Goal: Task Accomplishment & Management: Manage account settings

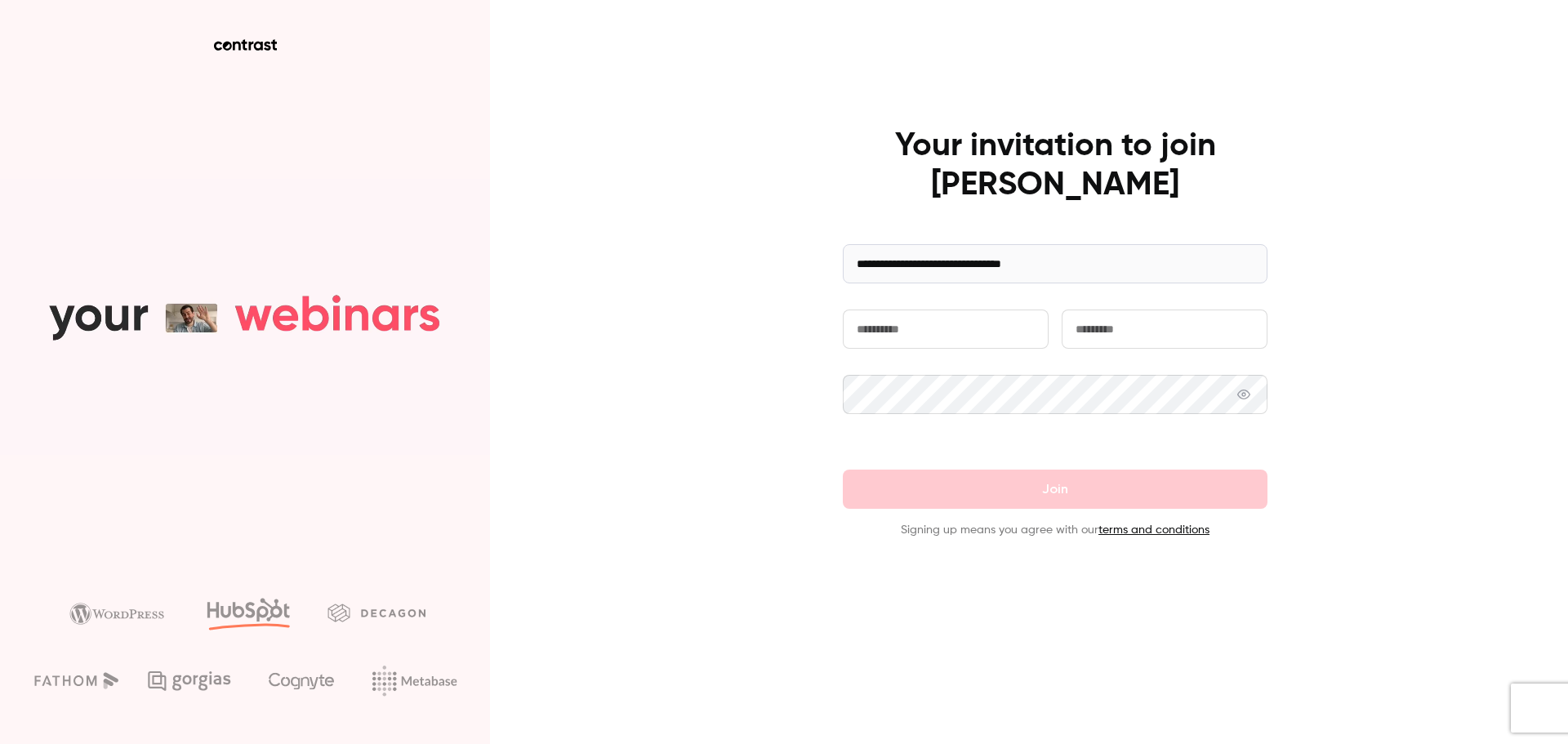
click at [901, 335] on input "text" at bounding box center [945, 329] width 206 height 40
type input "*******"
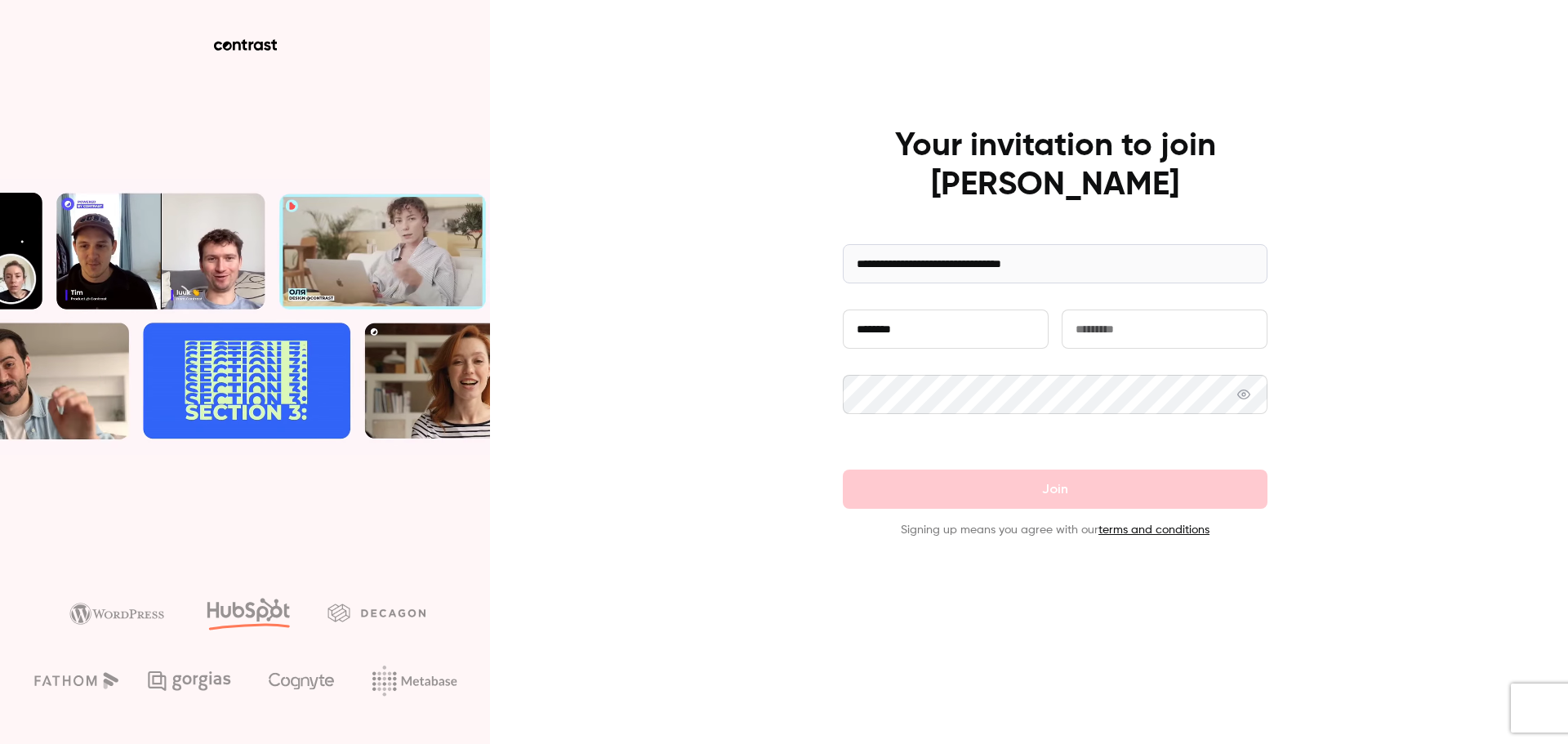
click at [1081, 336] on input "text" at bounding box center [1164, 329] width 206 height 40
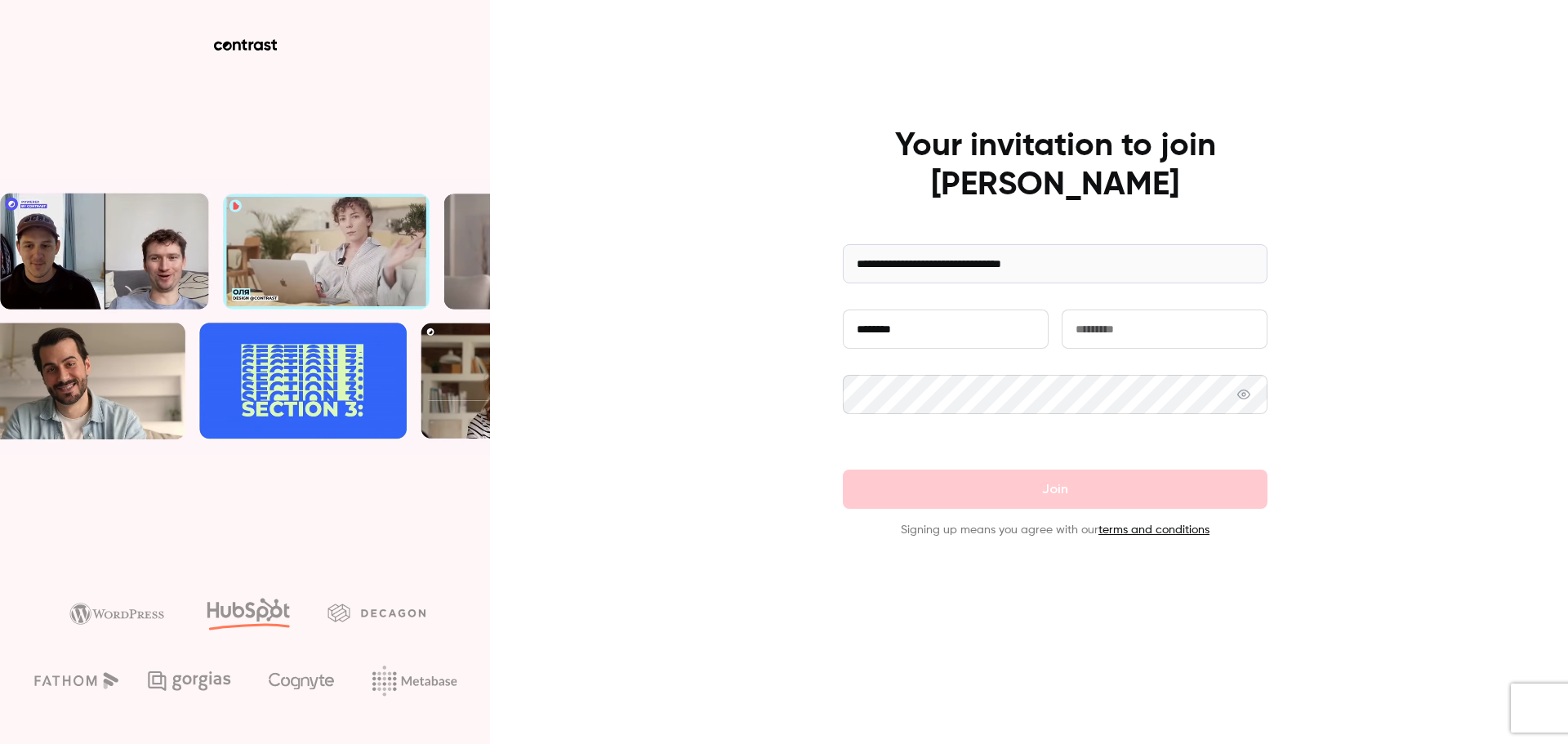
type input "**********"
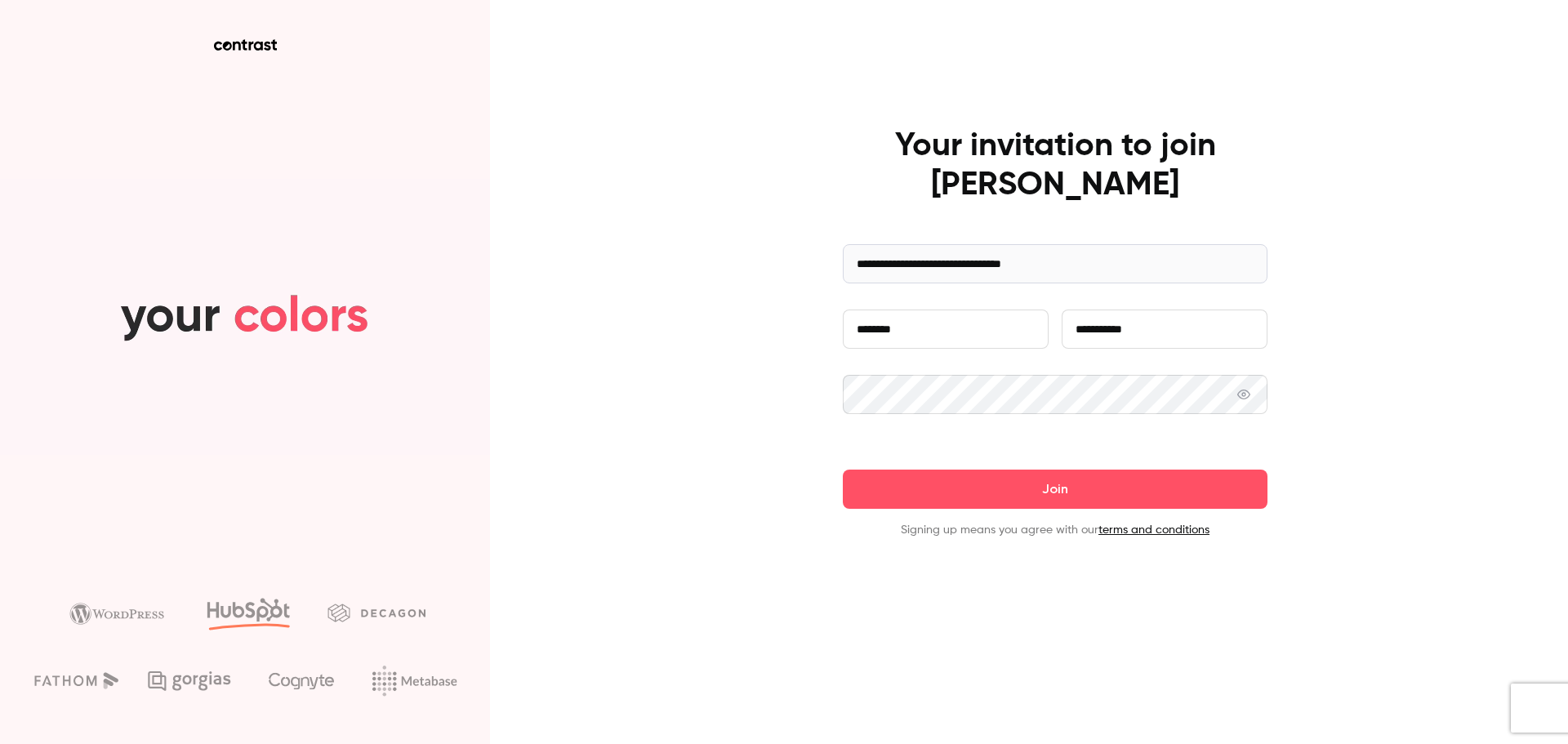
click at [1248, 397] on icon at bounding box center [1243, 394] width 13 height 9
click at [1248, 397] on icon at bounding box center [1243, 394] width 13 height 13
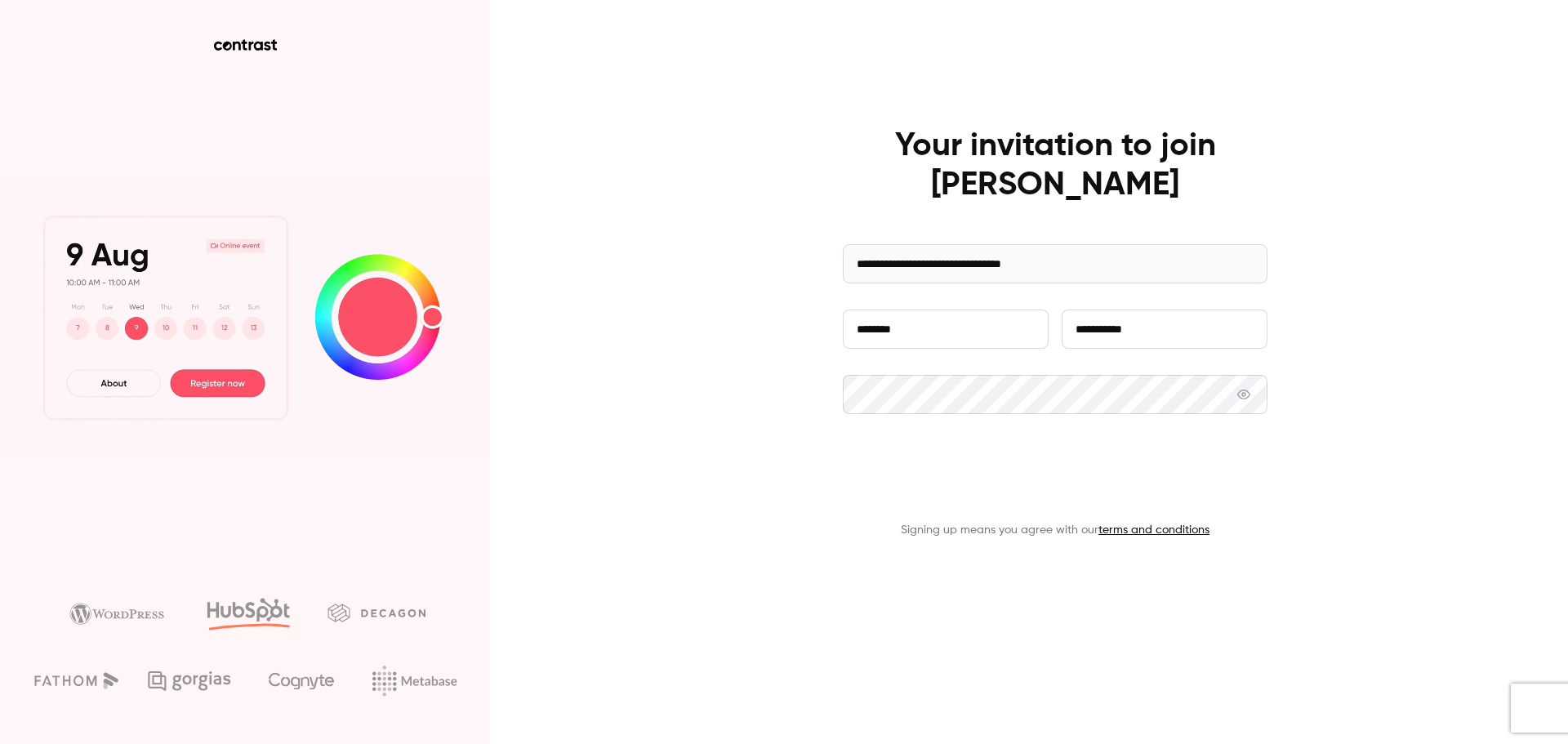
click at [1180, 485] on button "Join" at bounding box center [1054, 489] width 424 height 40
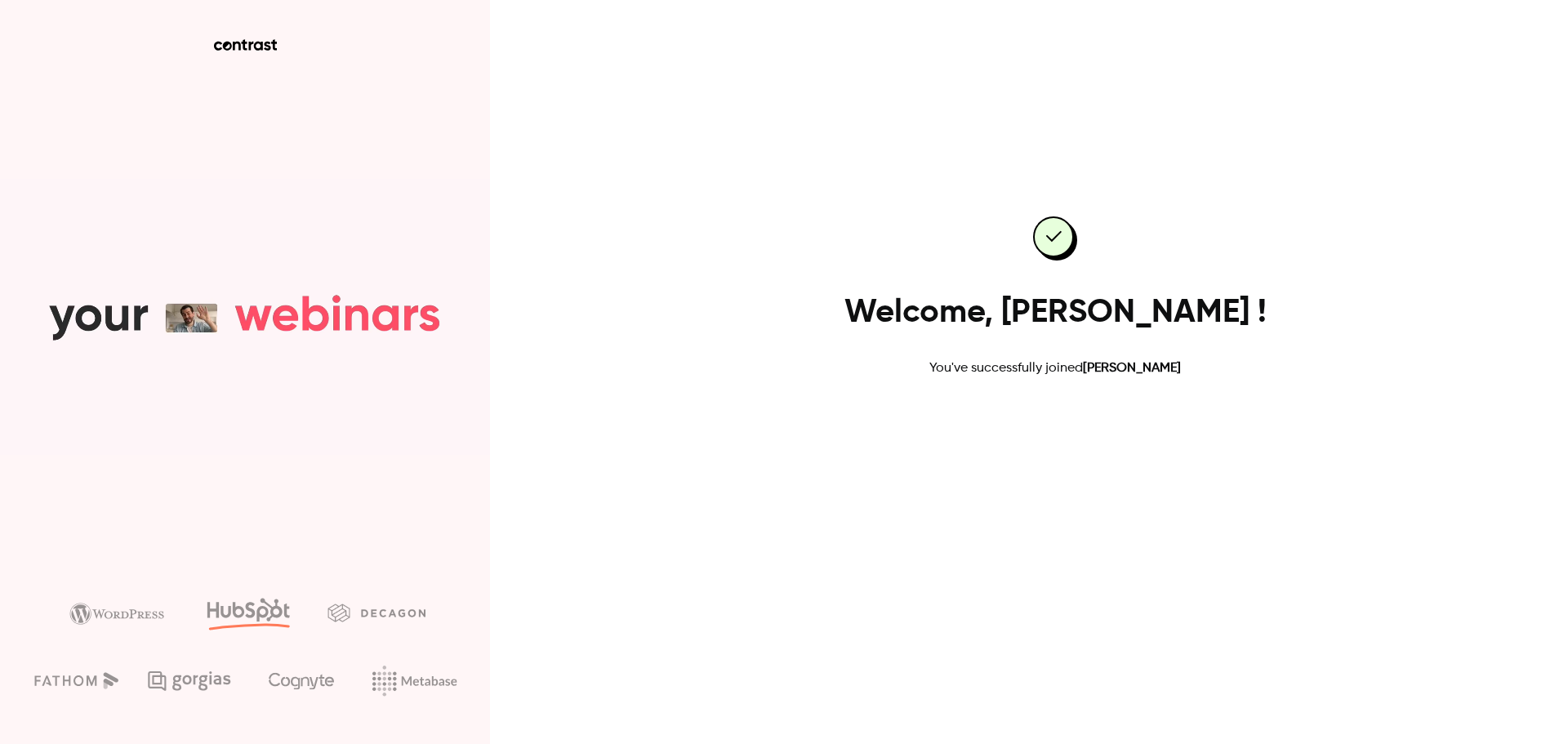
click at [1086, 421] on link "Go to dashboard" at bounding box center [1055, 431] width 139 height 40
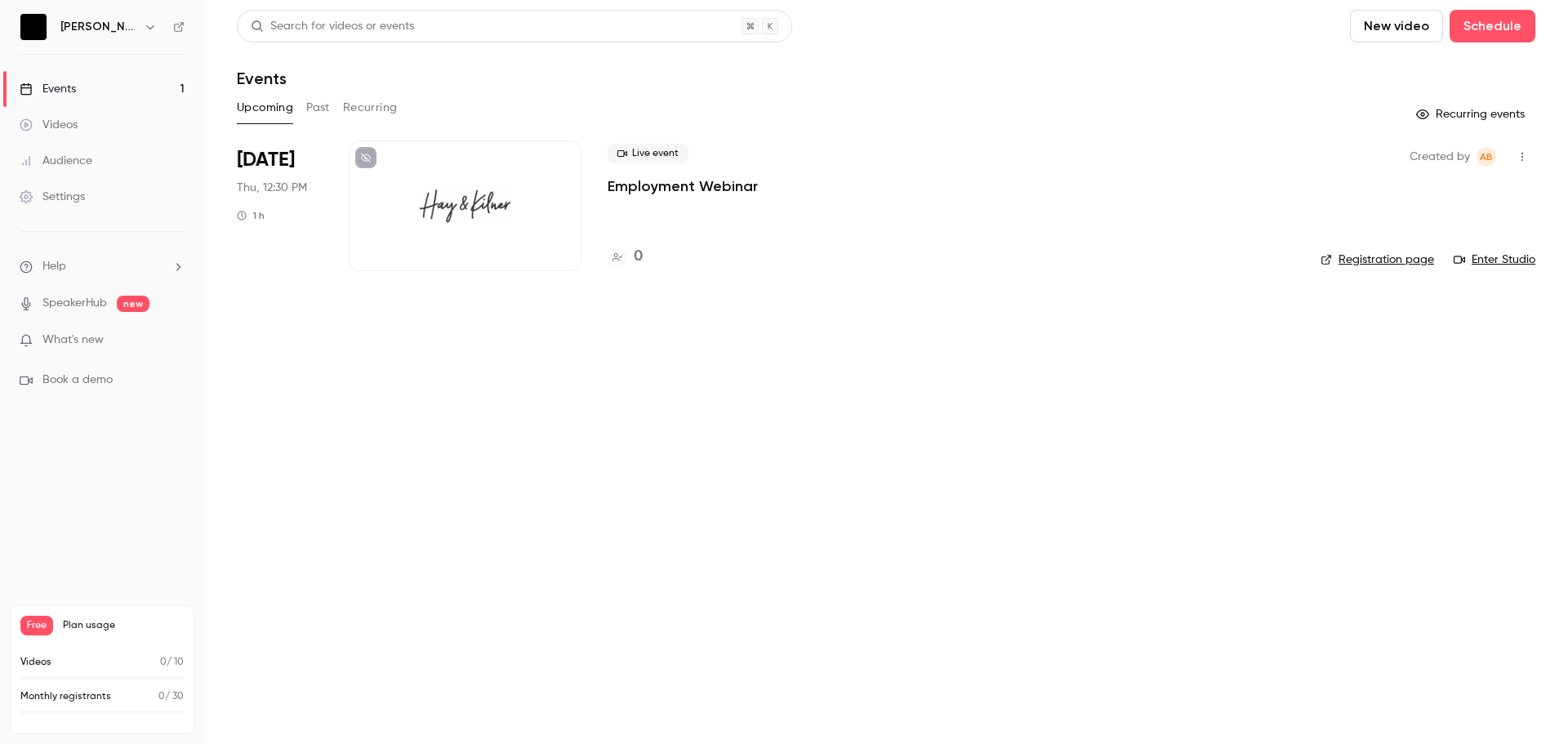
click at [465, 226] on div at bounding box center [465, 205] width 232 height 131
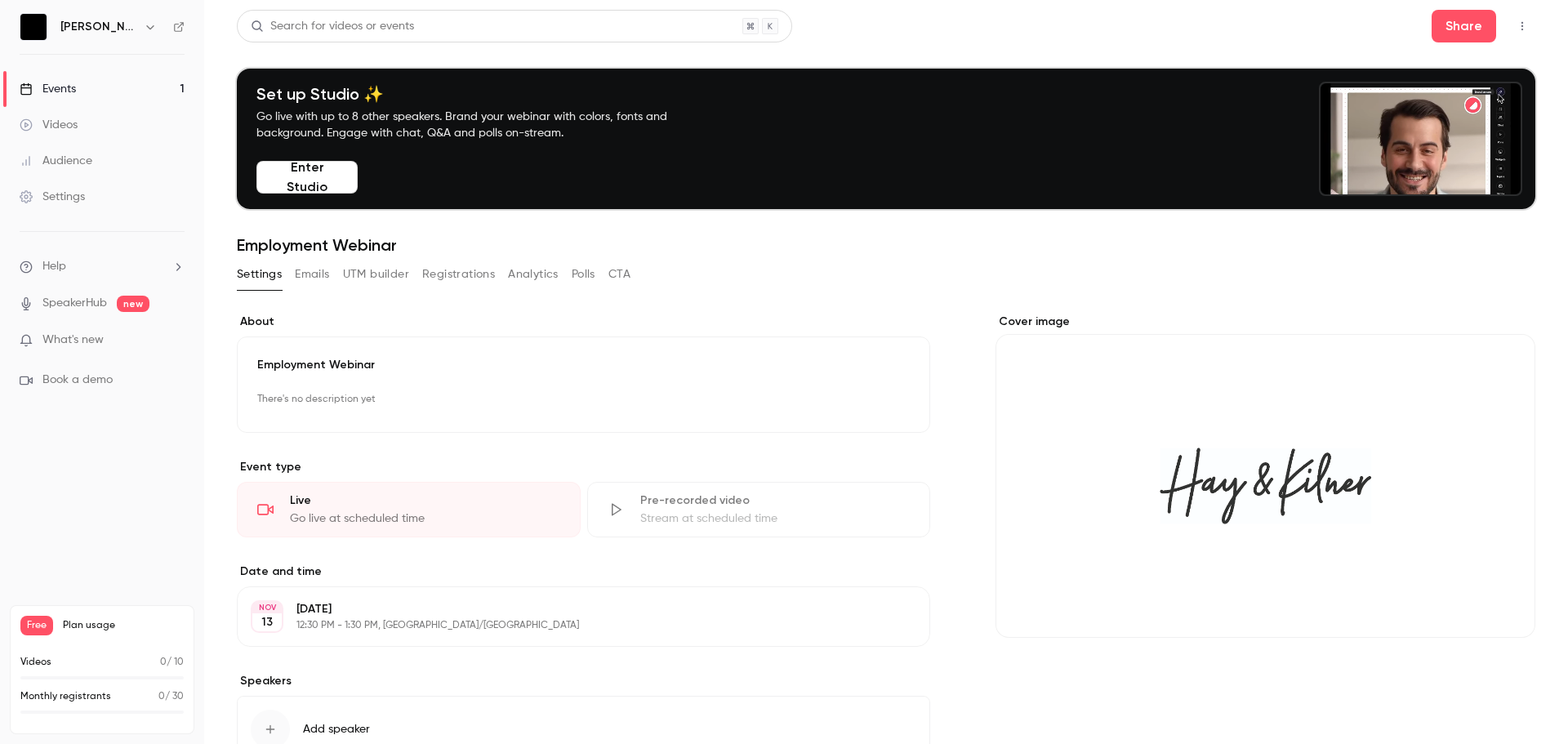
click at [99, 28] on h6 "[PERSON_NAME]" at bounding box center [99, 26] width 77 height 16
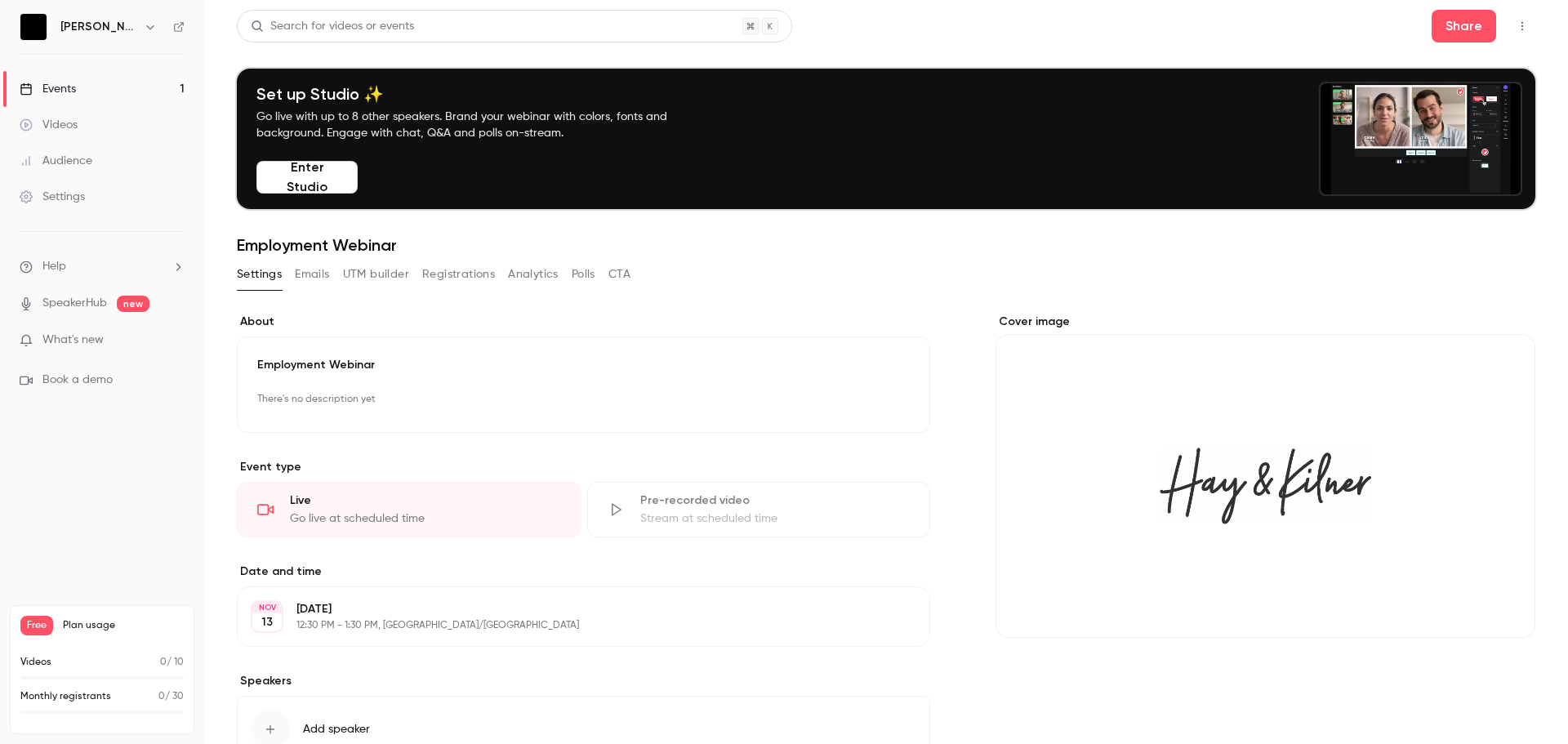
click at [71, 305] on link "SpeakerHub" at bounding box center [74, 303] width 65 height 17
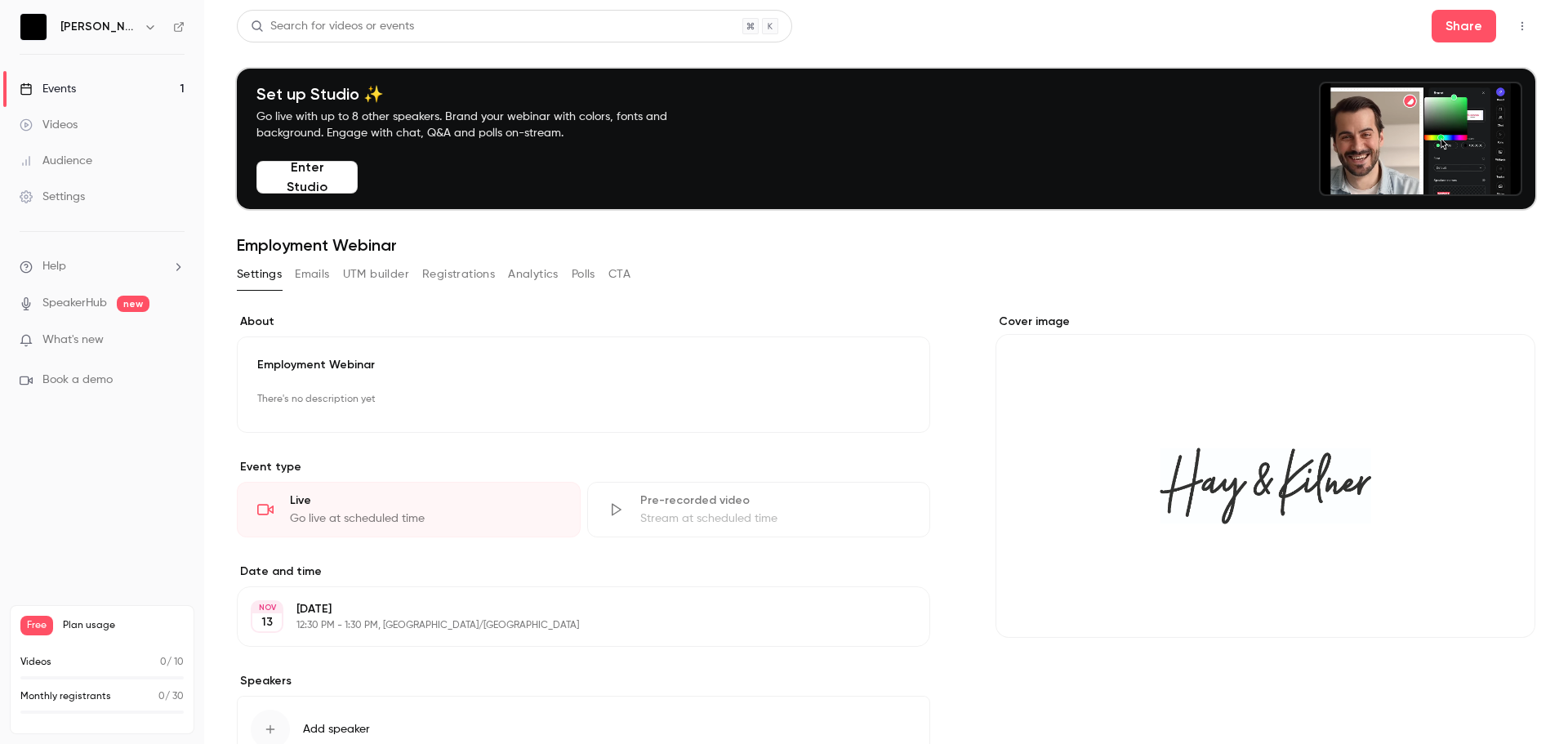
click at [144, 25] on icon "button" at bounding box center [150, 27] width 13 height 13
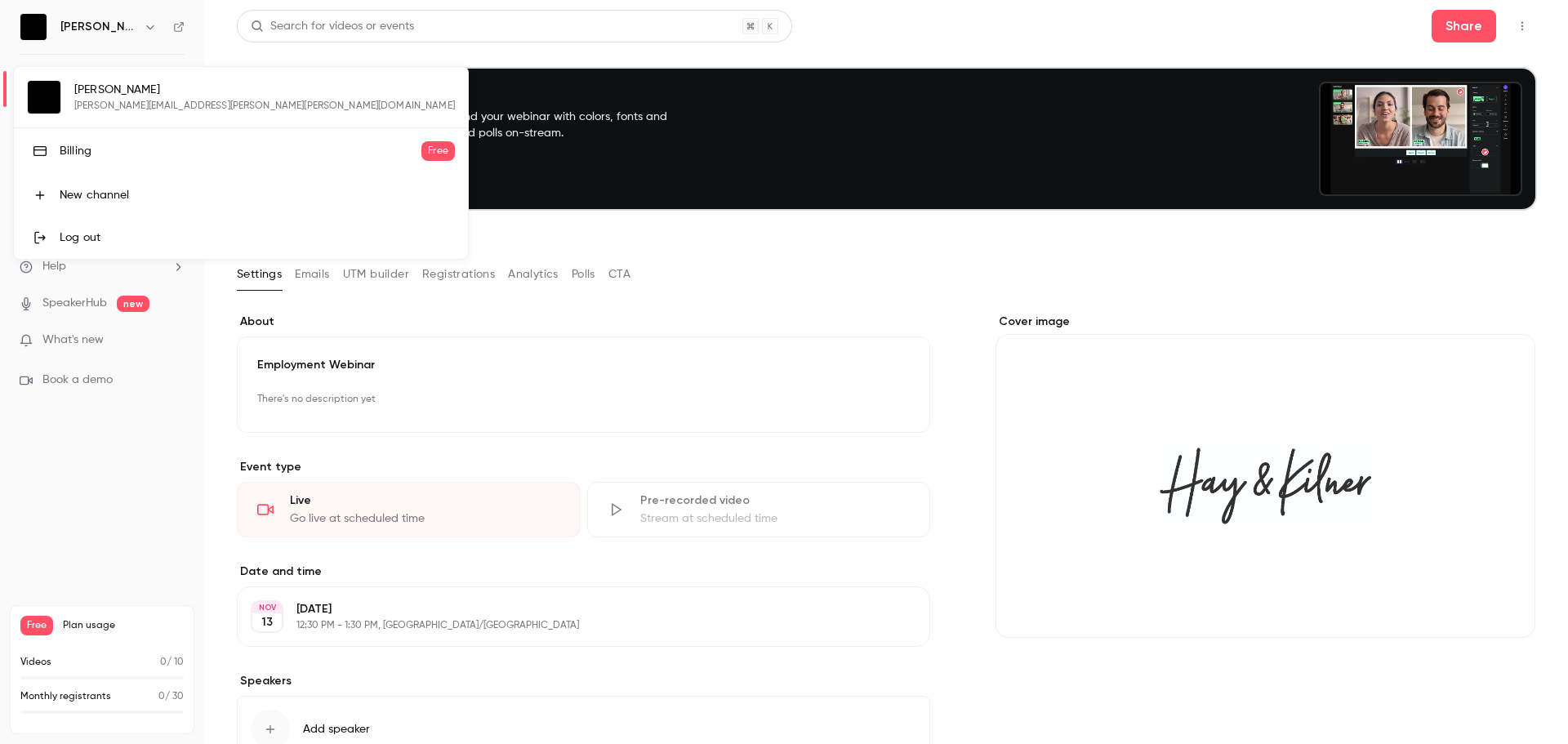
click at [128, 25] on div at bounding box center [784, 372] width 1568 height 744
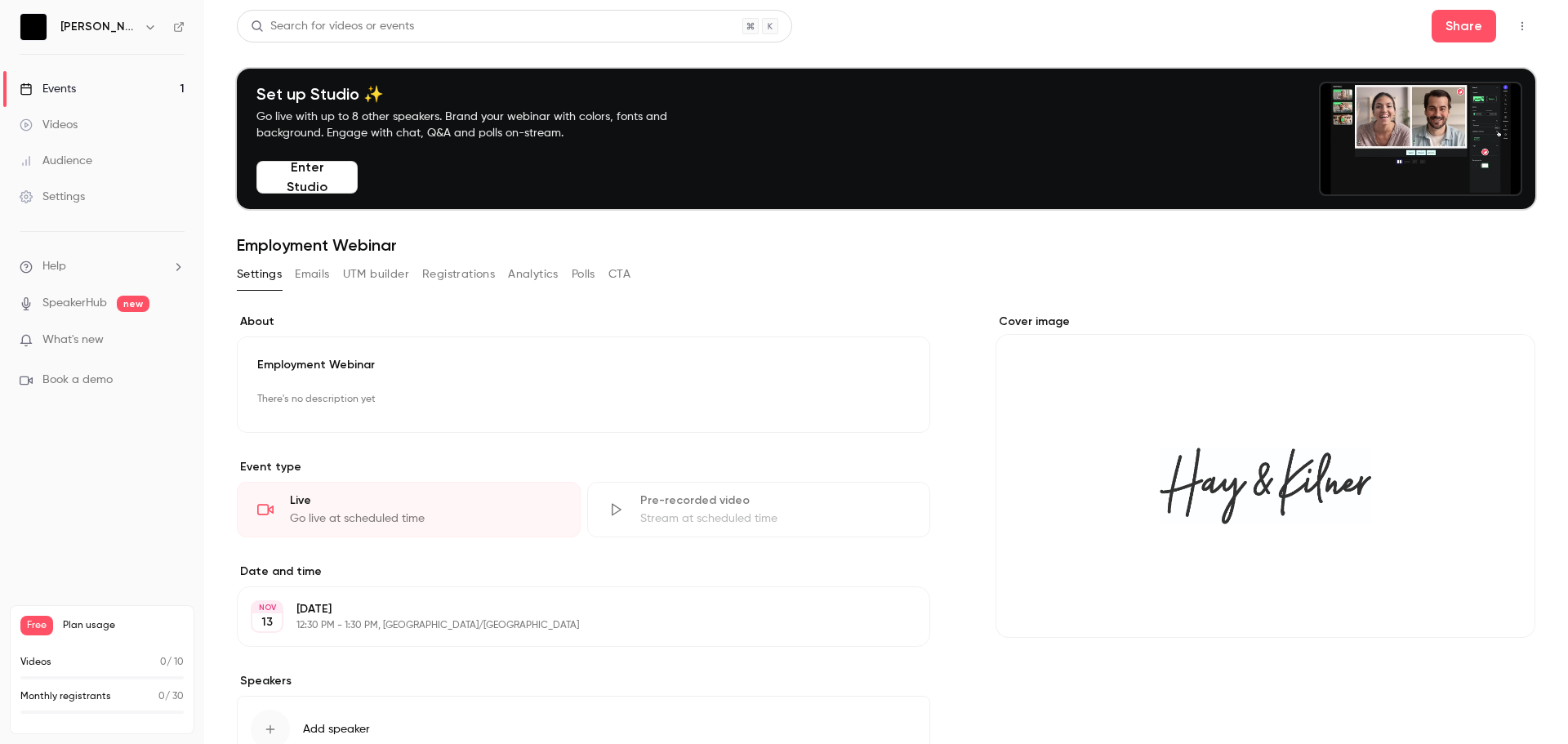
click at [115, 202] on link "Settings" at bounding box center [102, 197] width 204 height 36
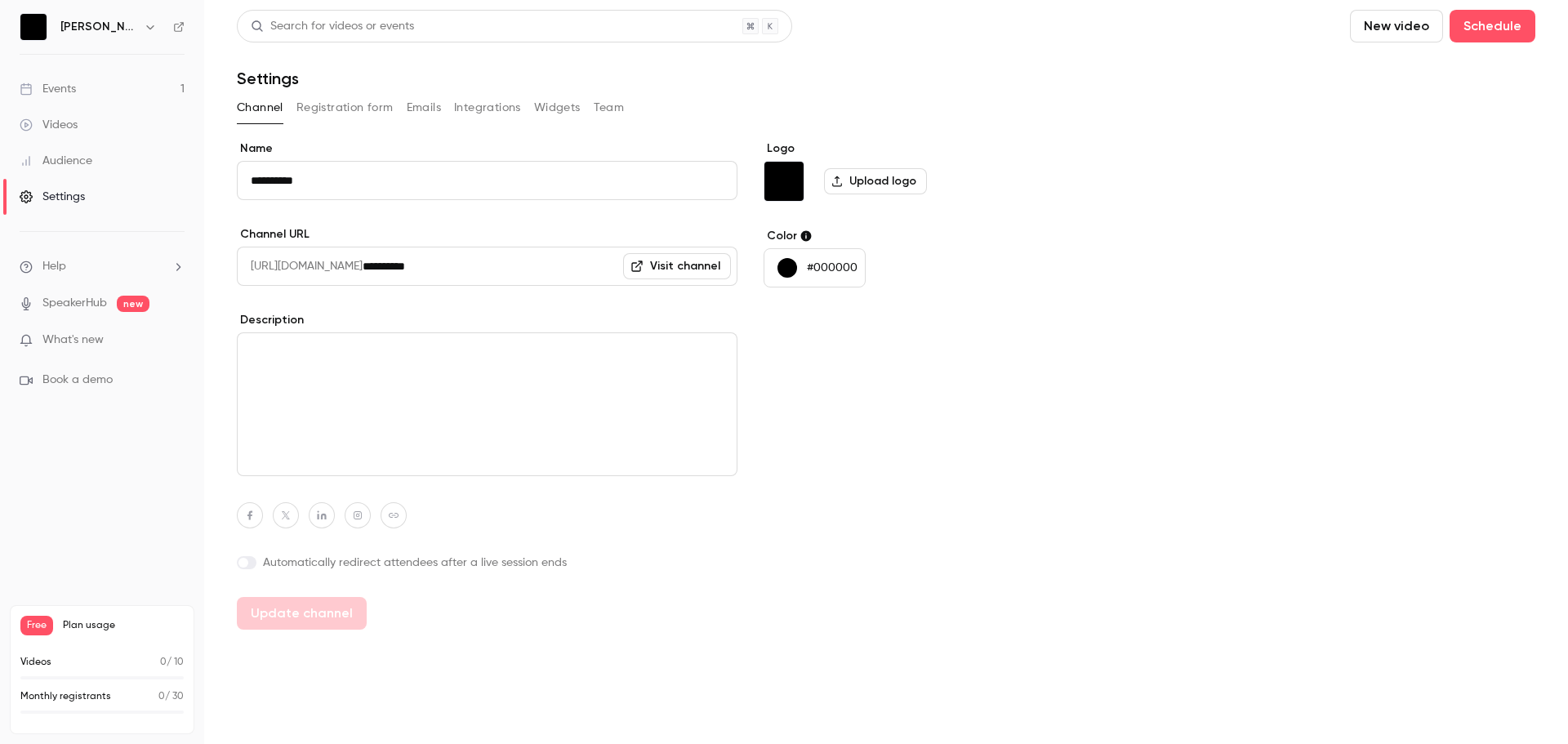
click at [61, 100] on link "Events 1" at bounding box center [102, 89] width 204 height 36
